Goal: Task Accomplishment & Management: Use online tool/utility

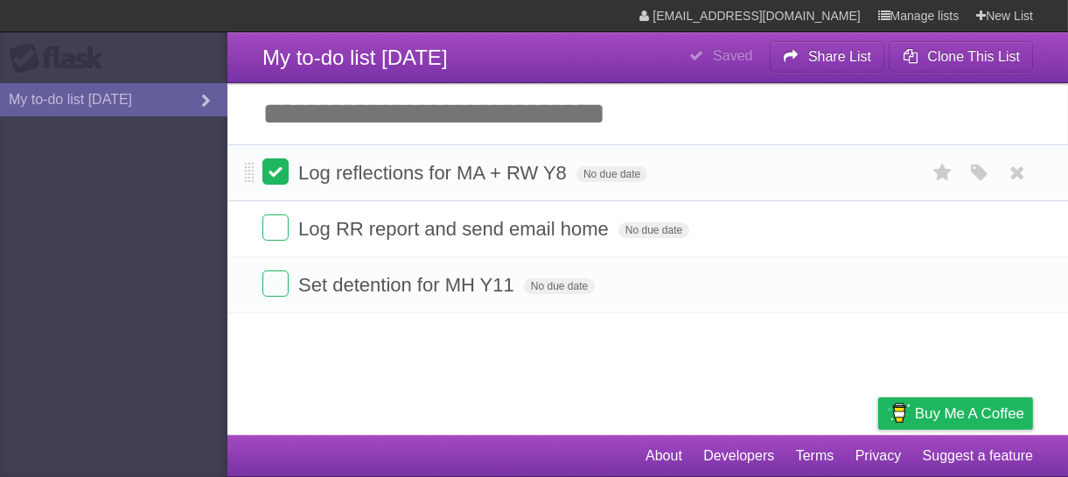
click at [281, 174] on label at bounding box center [275, 171] width 26 height 26
click at [273, 220] on label at bounding box center [275, 227] width 26 height 26
click at [277, 280] on label at bounding box center [275, 283] width 26 height 26
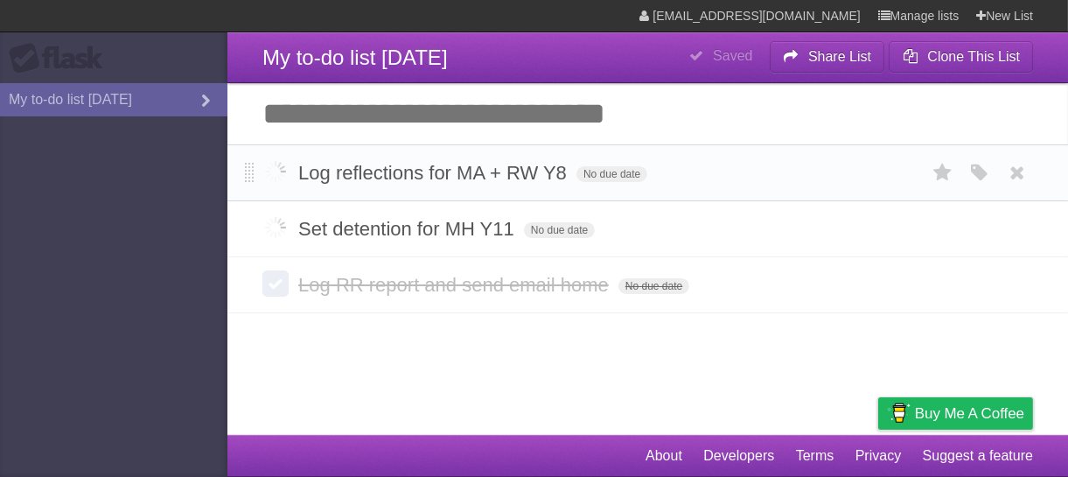
click at [272, 178] on label at bounding box center [275, 171] width 26 height 26
click at [273, 226] on label at bounding box center [275, 227] width 26 height 26
click at [277, 176] on label at bounding box center [275, 171] width 26 height 26
click at [276, 229] on label at bounding box center [275, 227] width 26 height 26
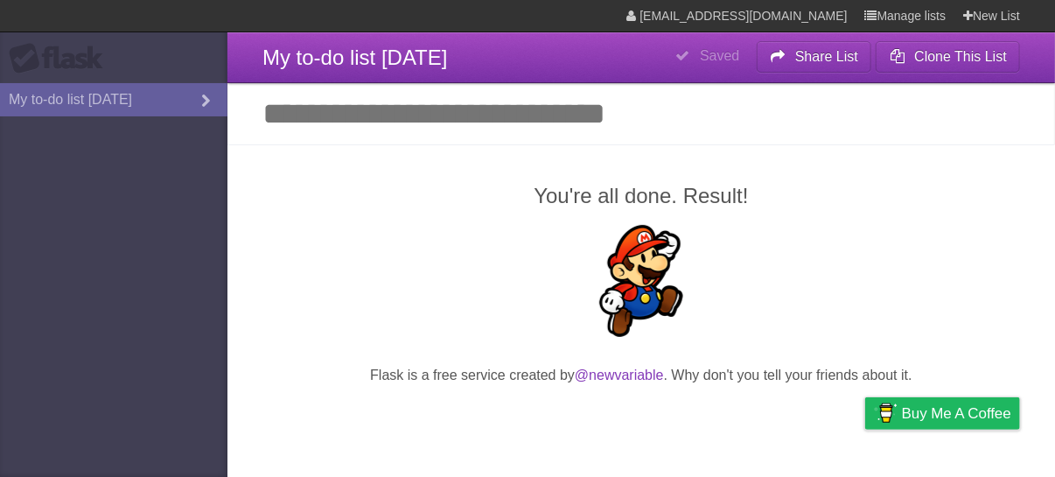
click at [389, 118] on input "Add another task" at bounding box center [640, 113] width 827 height 61
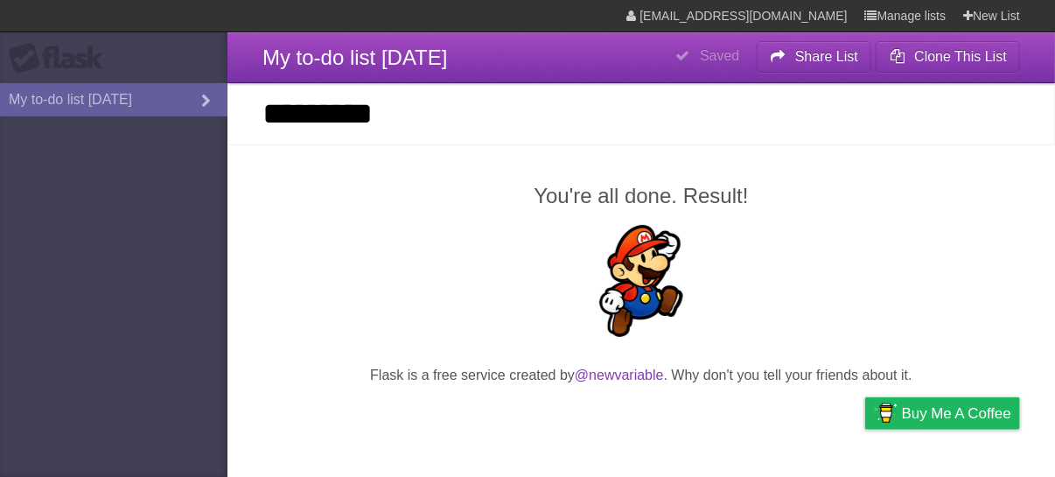
type input "********"
click input "*********" at bounding box center [0, 0] width 0 height 0
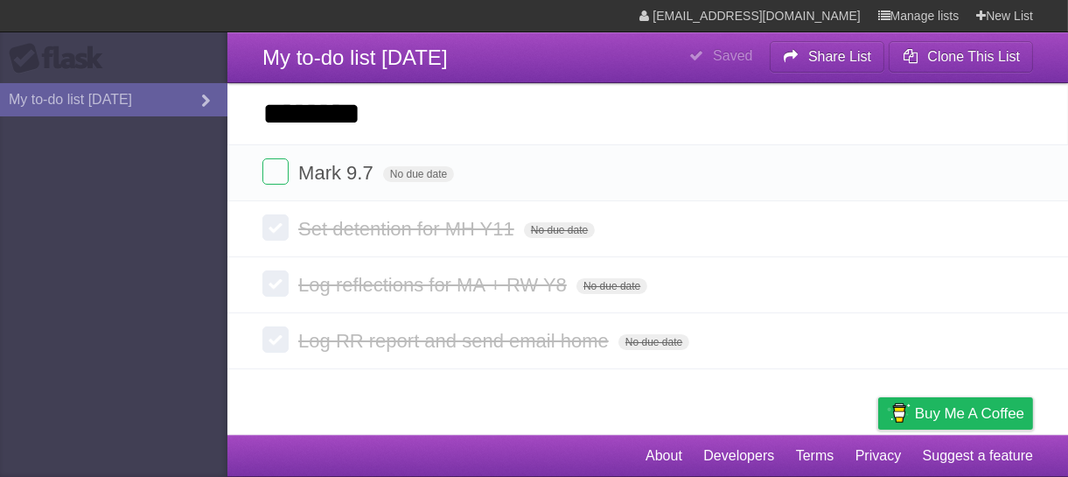
type input "********"
click input "*********" at bounding box center [0, 0] width 0 height 0
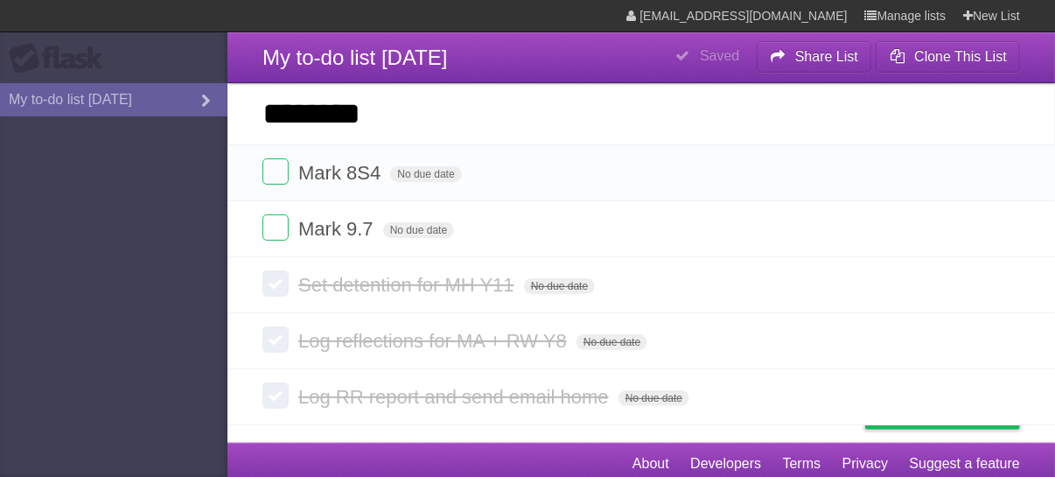
type input "********"
click input "*********" at bounding box center [0, 0] width 0 height 0
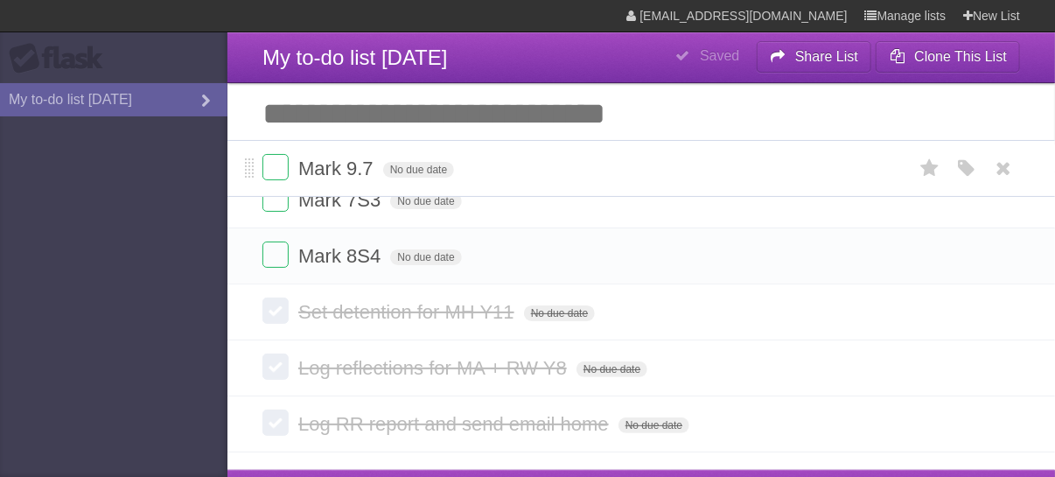
drag, startPoint x: 247, startPoint y: 289, endPoint x: 253, endPoint y: 169, distance: 120.0
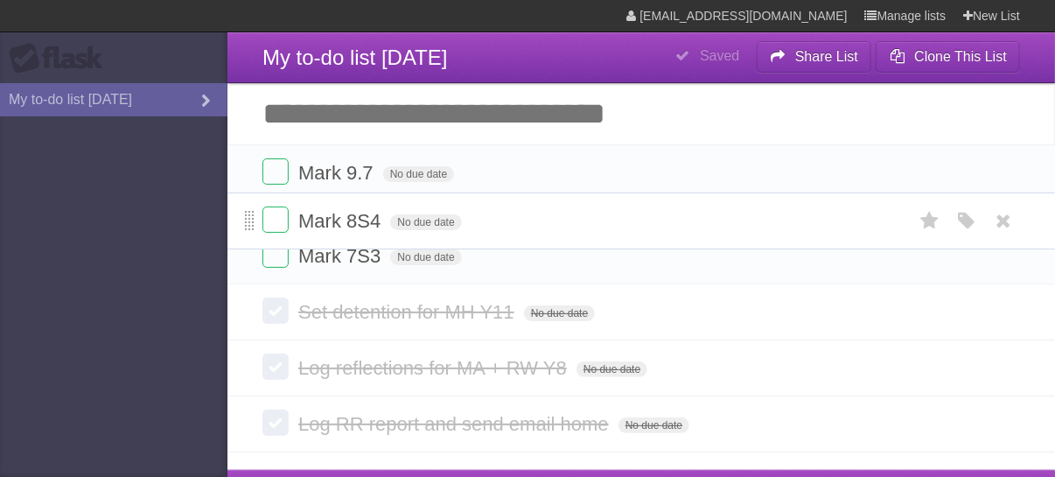
drag, startPoint x: 248, startPoint y: 280, endPoint x: 248, endPoint y: 223, distance: 56.8
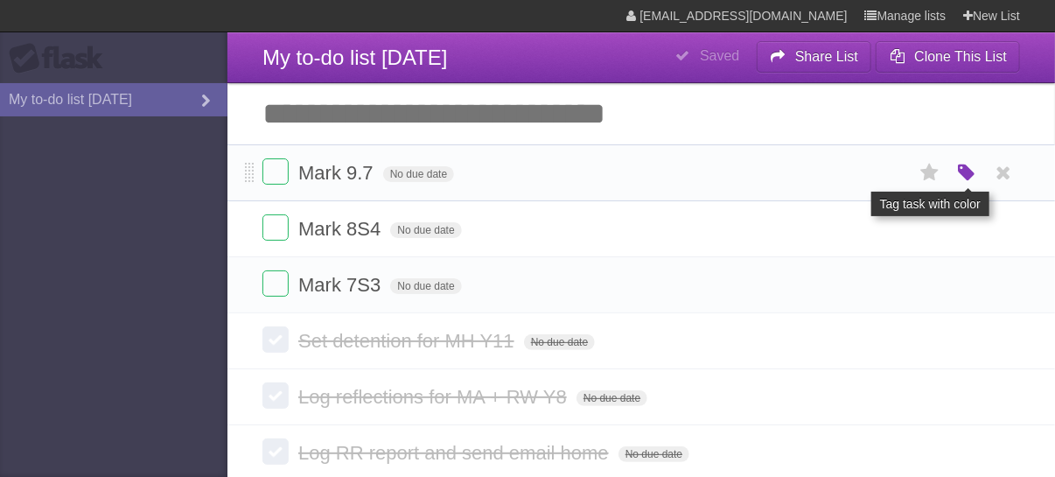
click at [960, 175] on icon "button" at bounding box center [966, 173] width 24 height 23
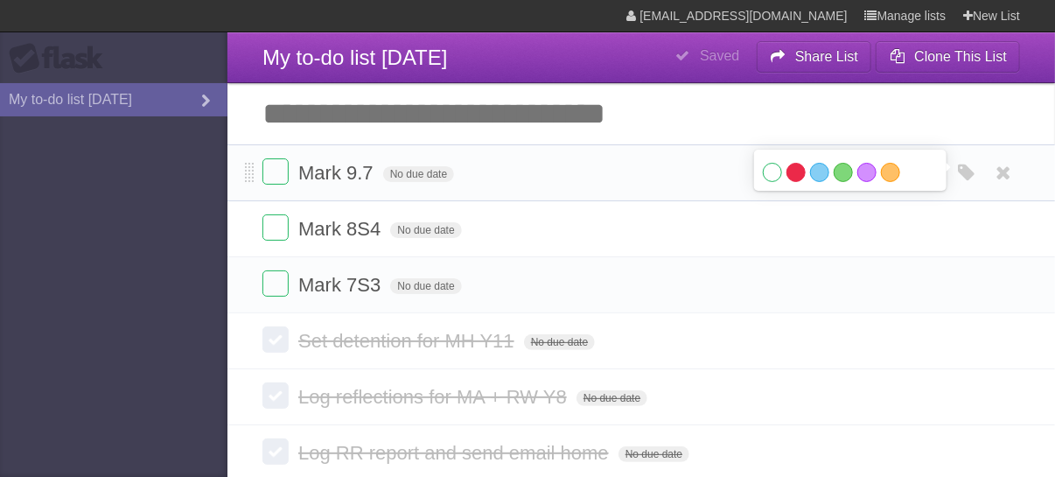
click at [799, 175] on label "Red" at bounding box center [795, 172] width 19 height 19
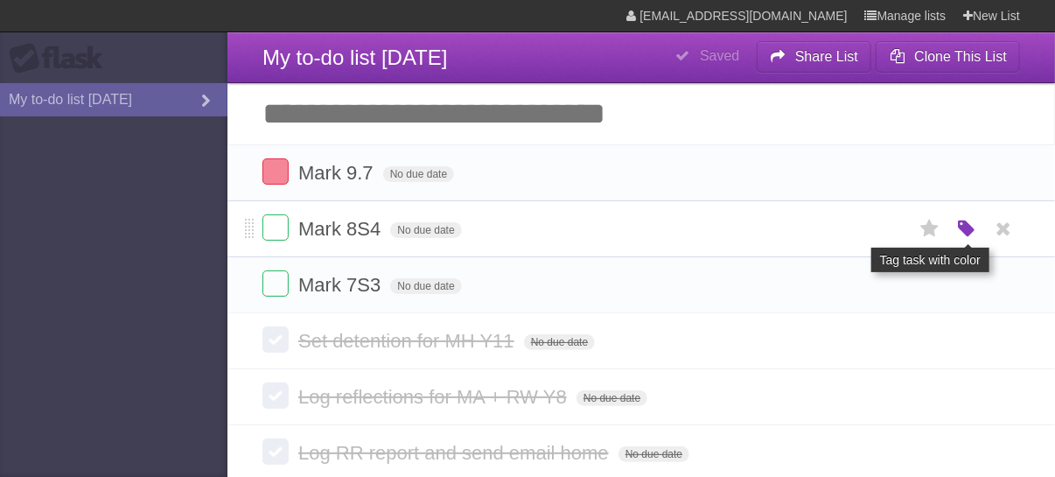
click at [963, 225] on icon "button" at bounding box center [966, 229] width 24 height 23
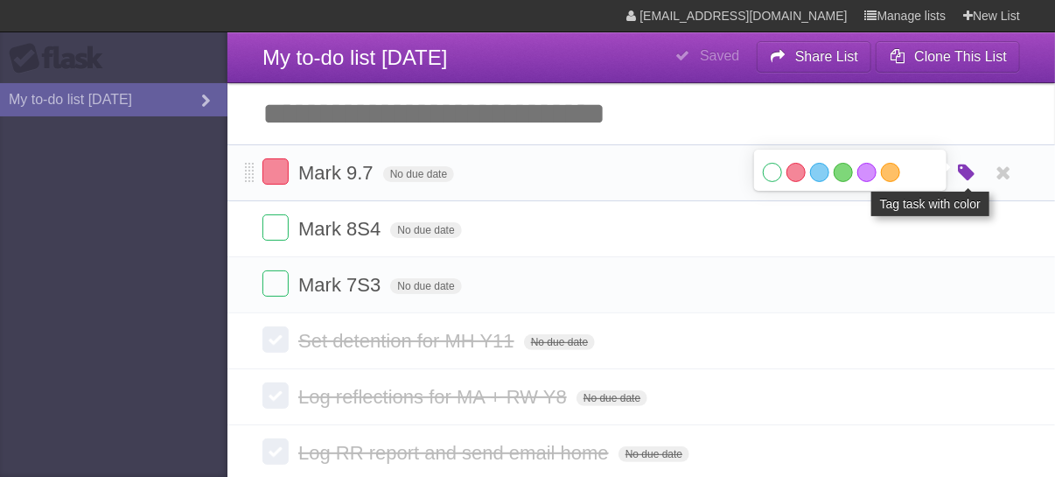
click at [966, 174] on icon "button" at bounding box center [966, 173] width 24 height 23
click at [963, 175] on icon "button" at bounding box center [966, 173] width 24 height 23
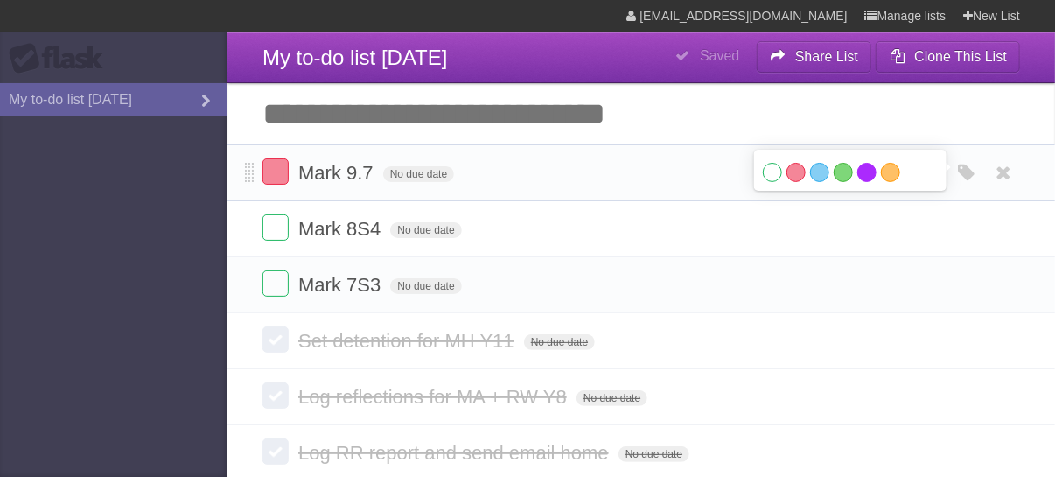
click at [866, 178] on label "Purple" at bounding box center [866, 172] width 19 height 19
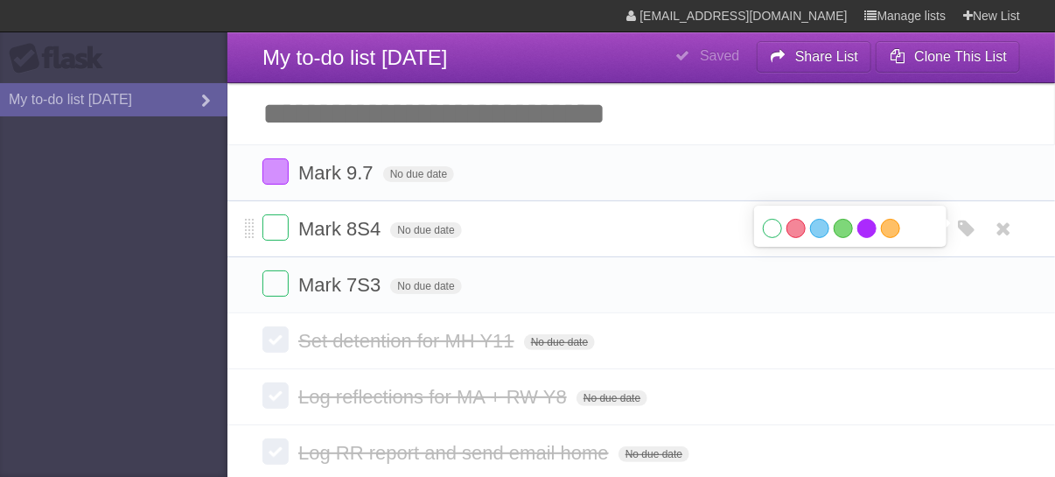
click at [867, 230] on label "Purple" at bounding box center [866, 228] width 19 height 19
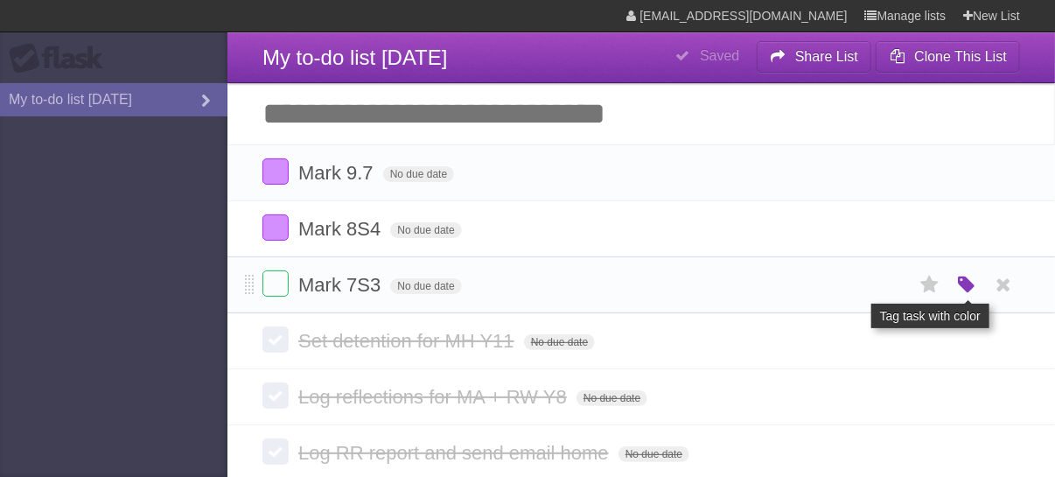
click at [966, 293] on icon "button" at bounding box center [966, 285] width 24 height 23
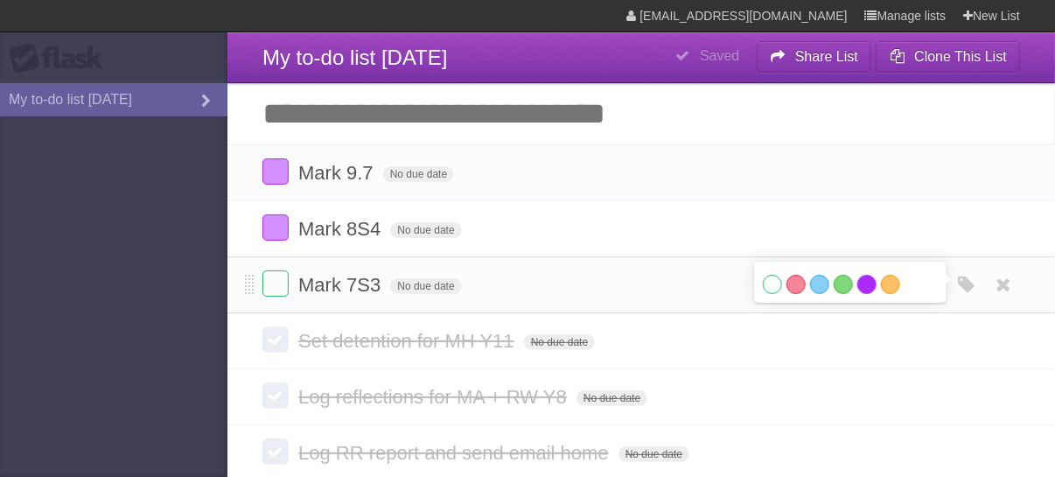
click at [868, 285] on label "Purple" at bounding box center [866, 284] width 19 height 19
click at [782, 285] on div "White Red Blue Green Purple Orange" at bounding box center [850, 287] width 175 height 24
click at [773, 285] on label "White" at bounding box center [772, 284] width 19 height 19
click at [864, 285] on label "Purple" at bounding box center [866, 284] width 19 height 19
click at [61, 134] on aside "Flask My to-do list [DATE]" at bounding box center [113, 238] width 227 height 477
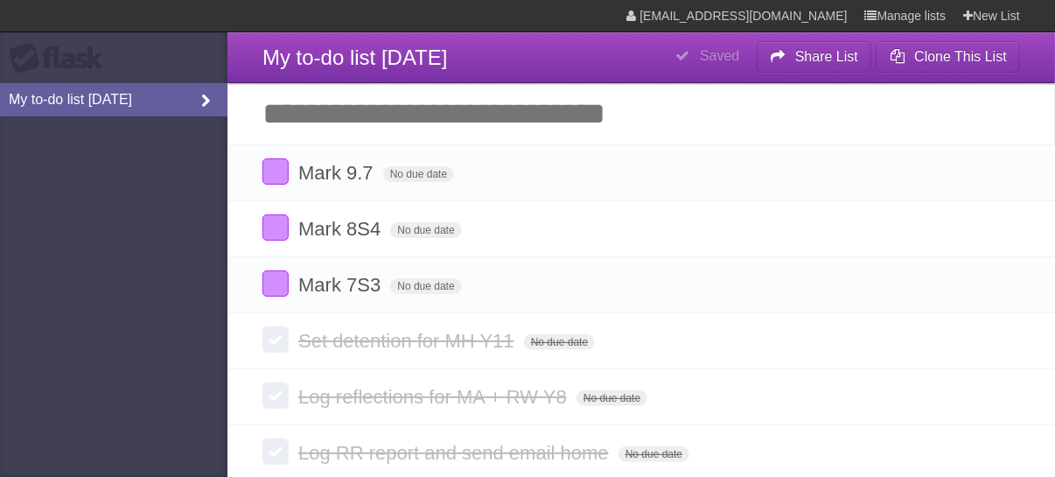
click at [73, 106] on link "My to-do list [DATE]" at bounding box center [113, 99] width 227 height 33
click at [327, 53] on span "My to-do list [DATE]" at bounding box center [354, 57] width 185 height 24
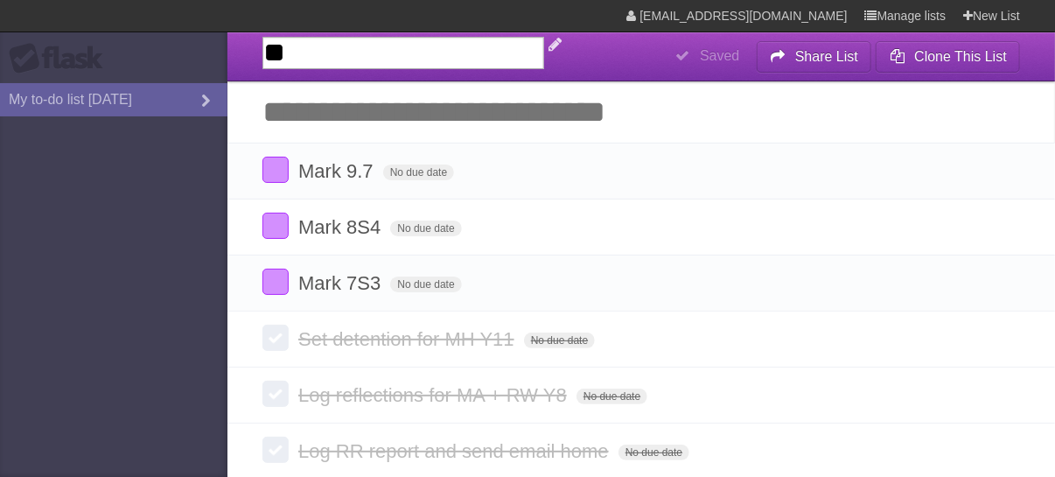
type input "***"
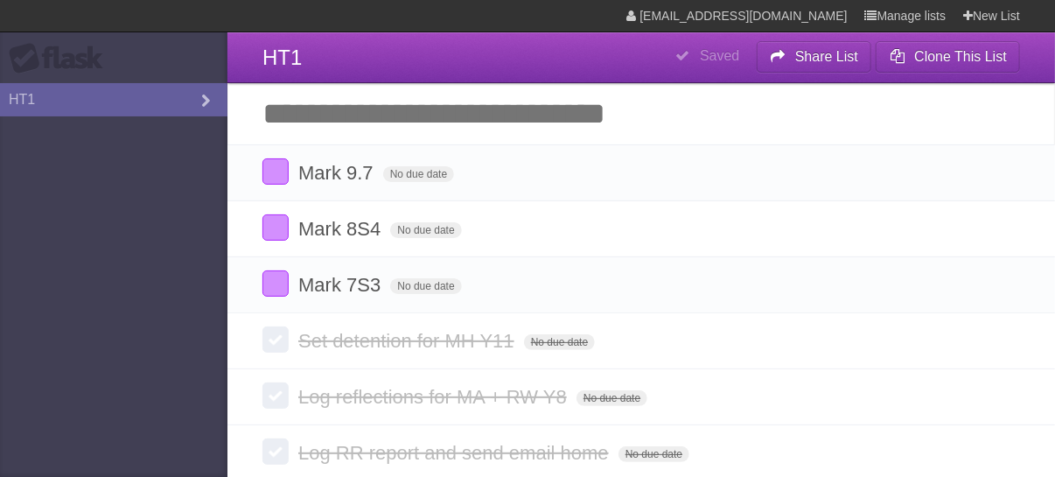
drag, startPoint x: 174, startPoint y: 149, endPoint x: 157, endPoint y: 164, distance: 23.0
click at [157, 164] on aside "Flask HT1" at bounding box center [113, 238] width 227 height 477
click at [151, 161] on aside "Flask HT1" at bounding box center [113, 238] width 227 height 477
click at [150, 161] on aside "Flask HT1" at bounding box center [113, 238] width 227 height 477
click at [150, 97] on link "HT1" at bounding box center [113, 99] width 227 height 33
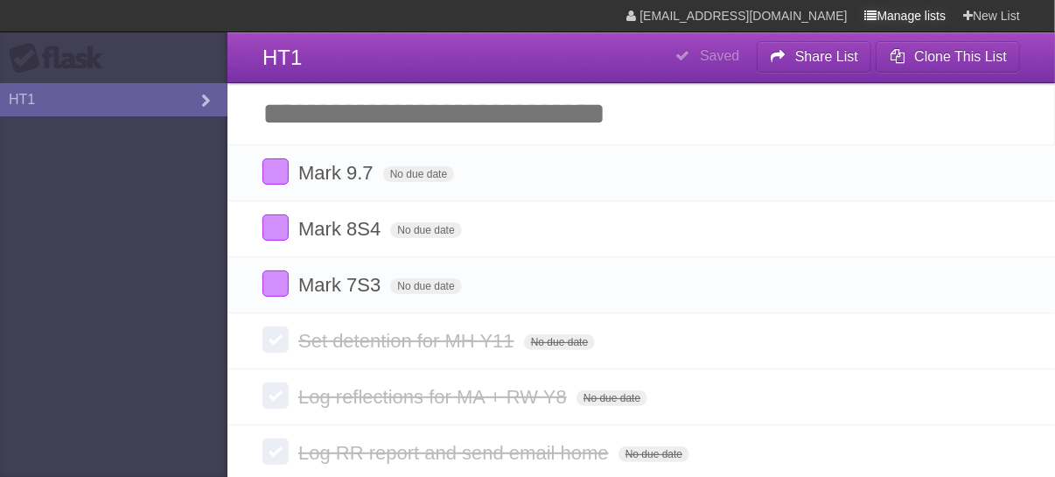
click at [884, 22] on link "Manage lists" at bounding box center [905, 15] width 81 height 31
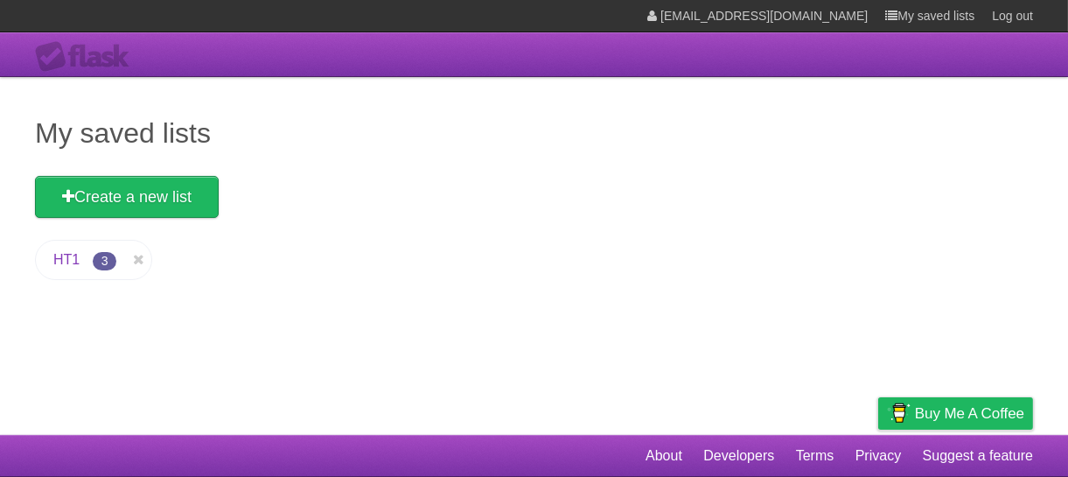
click at [68, 262] on link "HT1" at bounding box center [66, 259] width 26 height 15
